Goal: Use online tool/utility: Utilize a website feature to perform a specific function

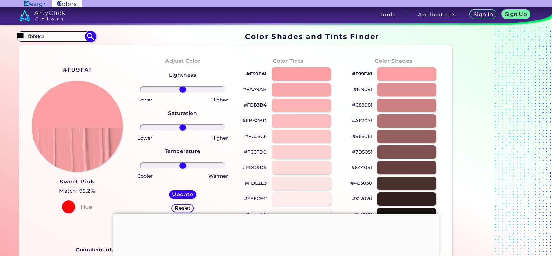
type input "fbb8ca"
click at [88, 37] on img at bounding box center [90, 36] width 11 height 11
type input "#000000"
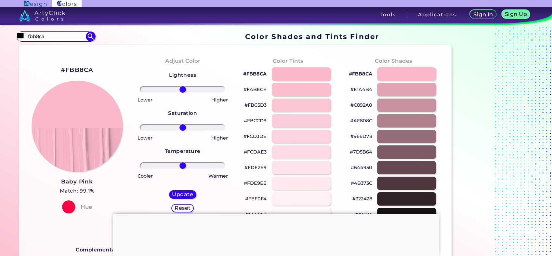
drag, startPoint x: 49, startPoint y: 36, endPoint x: -2, endPoint y: 36, distance: 50.4
click at [0, 36] on html "Sign In Sign Up My Profile My Details Color Palettes Sign Out Tools Application…" at bounding box center [276, 153] width 552 height 306
type input "baby pi"
click at [36, 51] on p "Baby Pink ◉" at bounding box center [42, 48] width 31 height 12
type input "#ffb7ce"
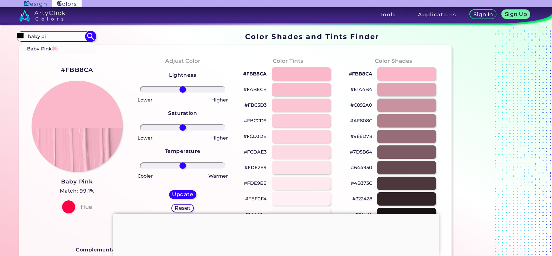
type input "#FFB7CE"
drag, startPoint x: 182, startPoint y: 126, endPoint x: 287, endPoint y: 130, distance: 105.5
type input "100"
click at [225, 130] on input "range" at bounding box center [183, 127] width 86 height 7
type input "-6"
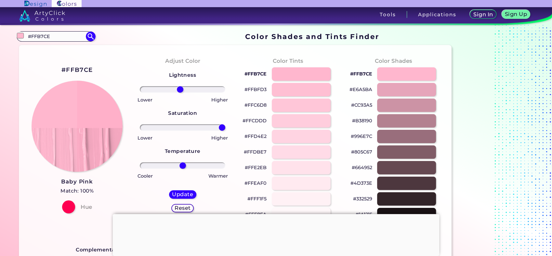
click at [180, 88] on input "range" at bounding box center [183, 89] width 86 height 7
click at [188, 193] on h5 "Update" at bounding box center [182, 194] width 19 height 5
type input "#ffb0c9"
type input "0"
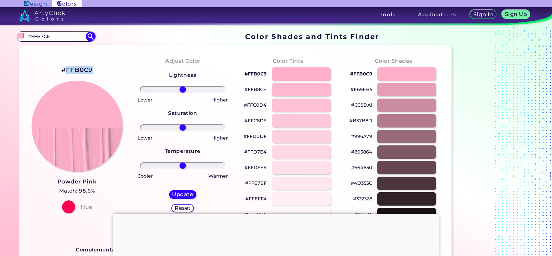
drag, startPoint x: 94, startPoint y: 72, endPoint x: 65, endPoint y: 75, distance: 29.5
click at [65, 75] on div "#FFB0C9 Powder Pink Match: 98.6% Hue" at bounding box center [77, 138] width 106 height 177
copy div "FFB0C9"
